Goal: Find specific page/section: Find specific page/section

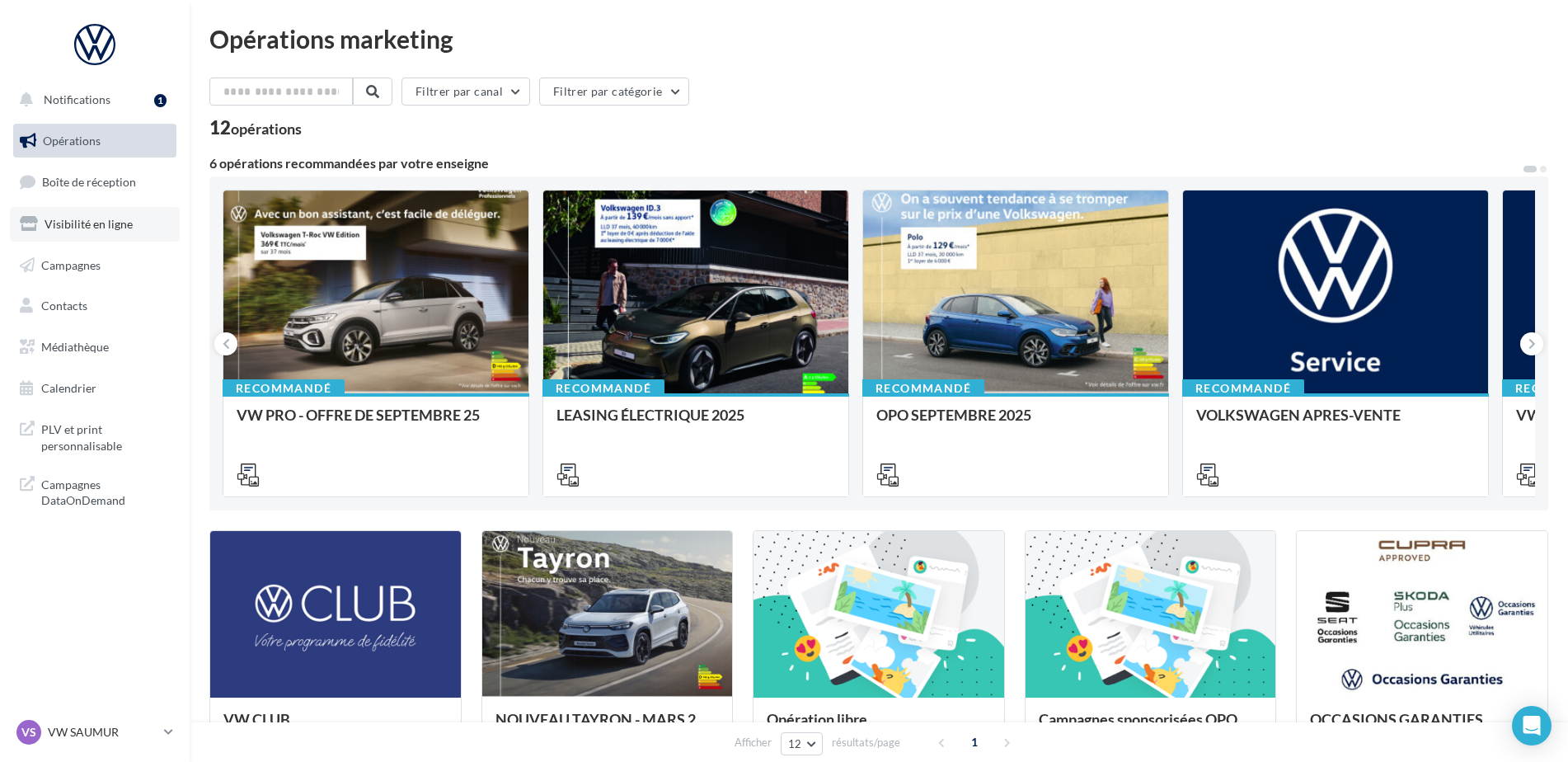
click at [100, 225] on span "Visibilité en ligne" at bounding box center [89, 224] width 88 height 14
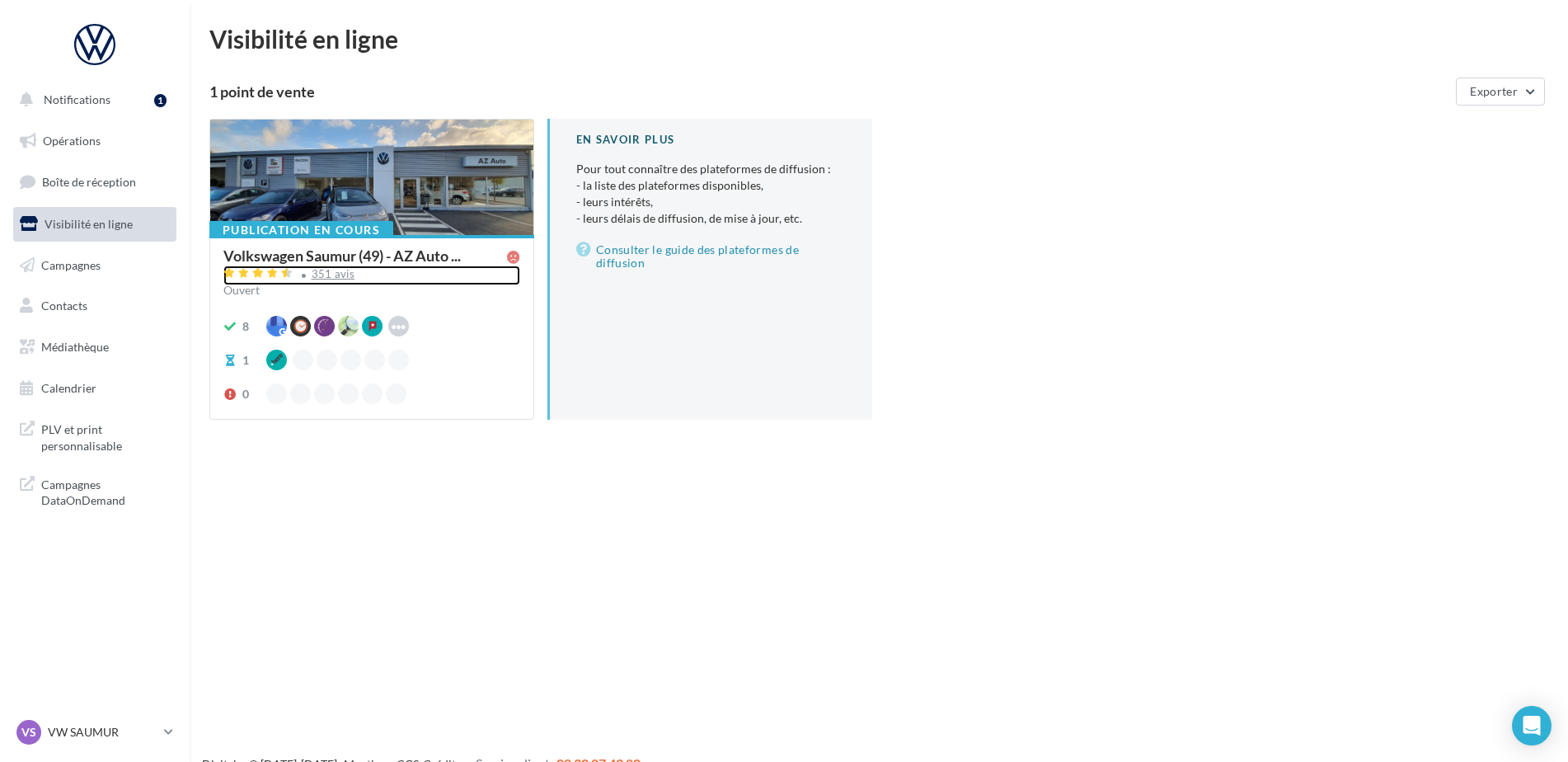
click at [343, 274] on div "351 avis" at bounding box center [333, 274] width 44 height 10
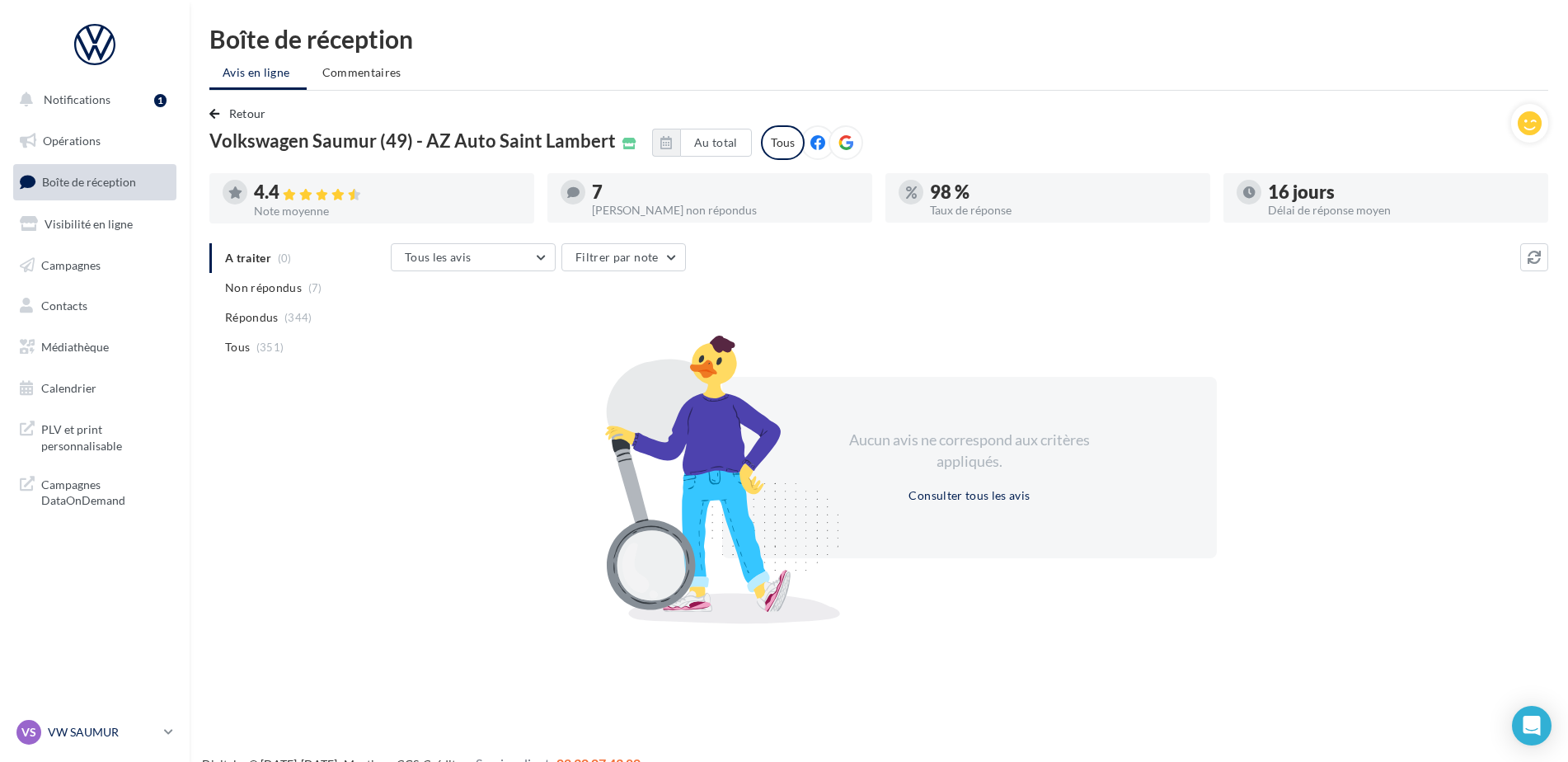
click at [76, 733] on p "VW SAUMUR" at bounding box center [102, 732] width 110 height 16
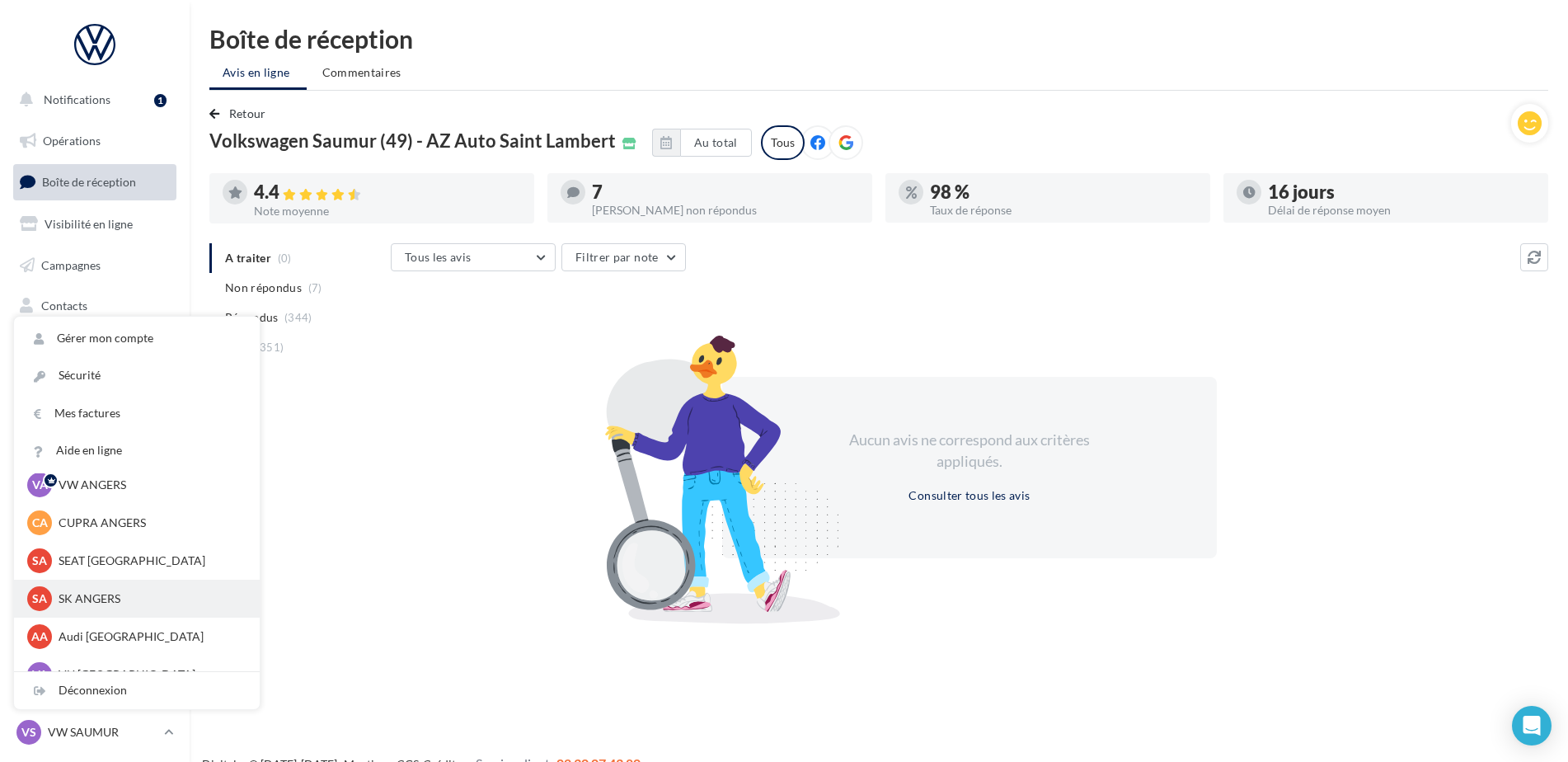
scroll to position [82, 0]
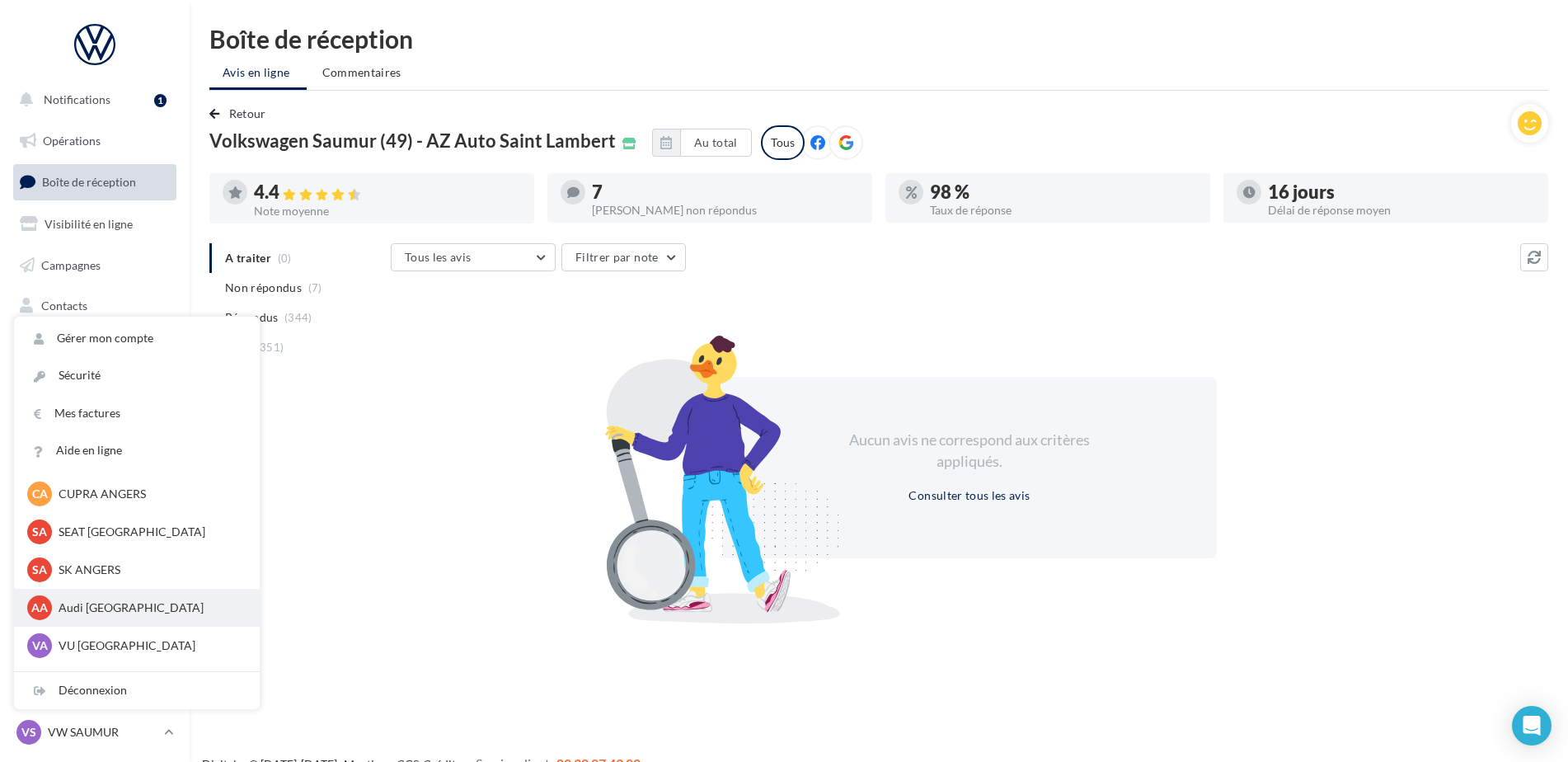
click at [98, 612] on p "Audi [GEOGRAPHIC_DATA]" at bounding box center [149, 607] width 181 height 16
